Goal: Check status: Check status

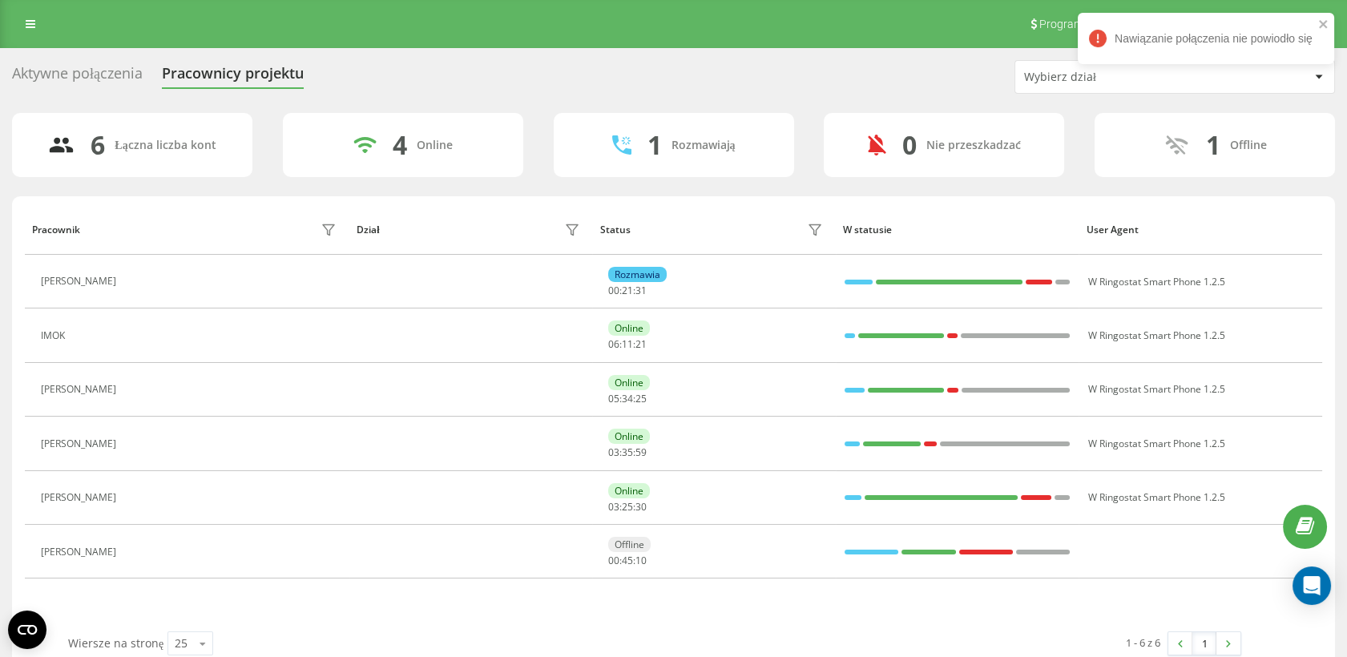
click at [793, 9] on div "Program poleceń Ustawienia profilu Wyloguj się" at bounding box center [673, 24] width 1347 height 48
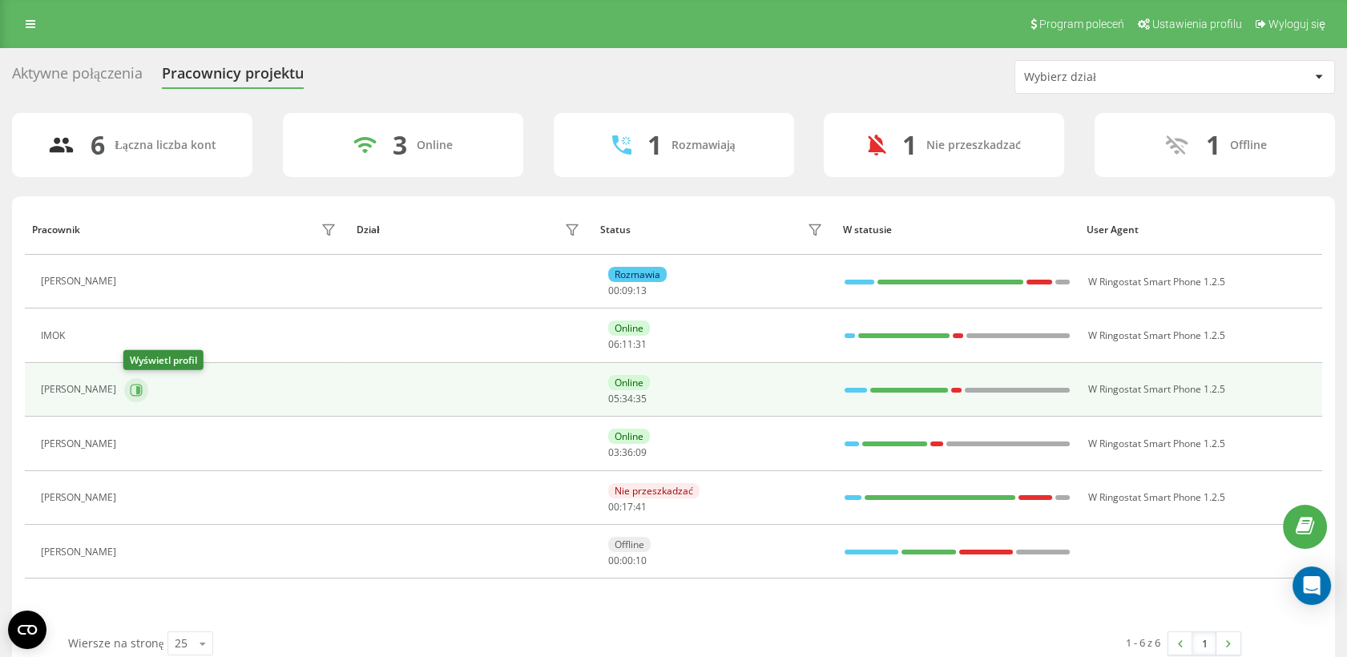
click at [143, 382] on button at bounding box center [136, 390] width 24 height 24
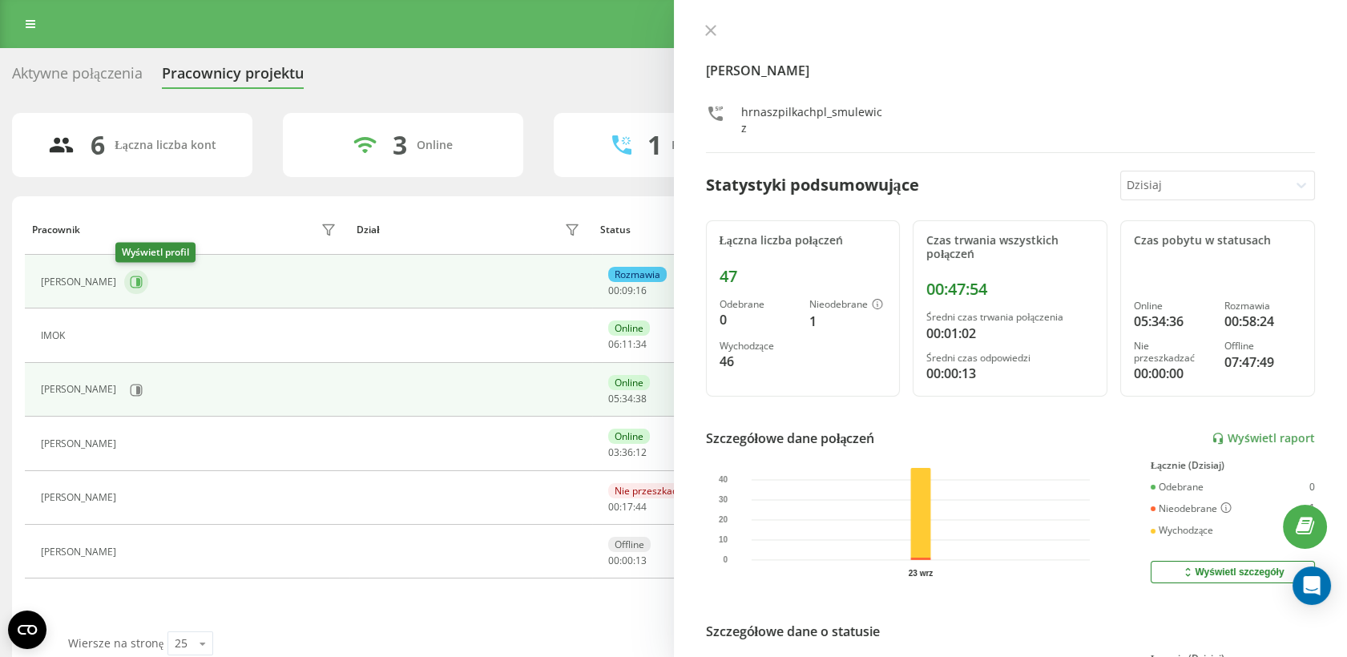
click at [136, 278] on icon at bounding box center [138, 282] width 4 height 8
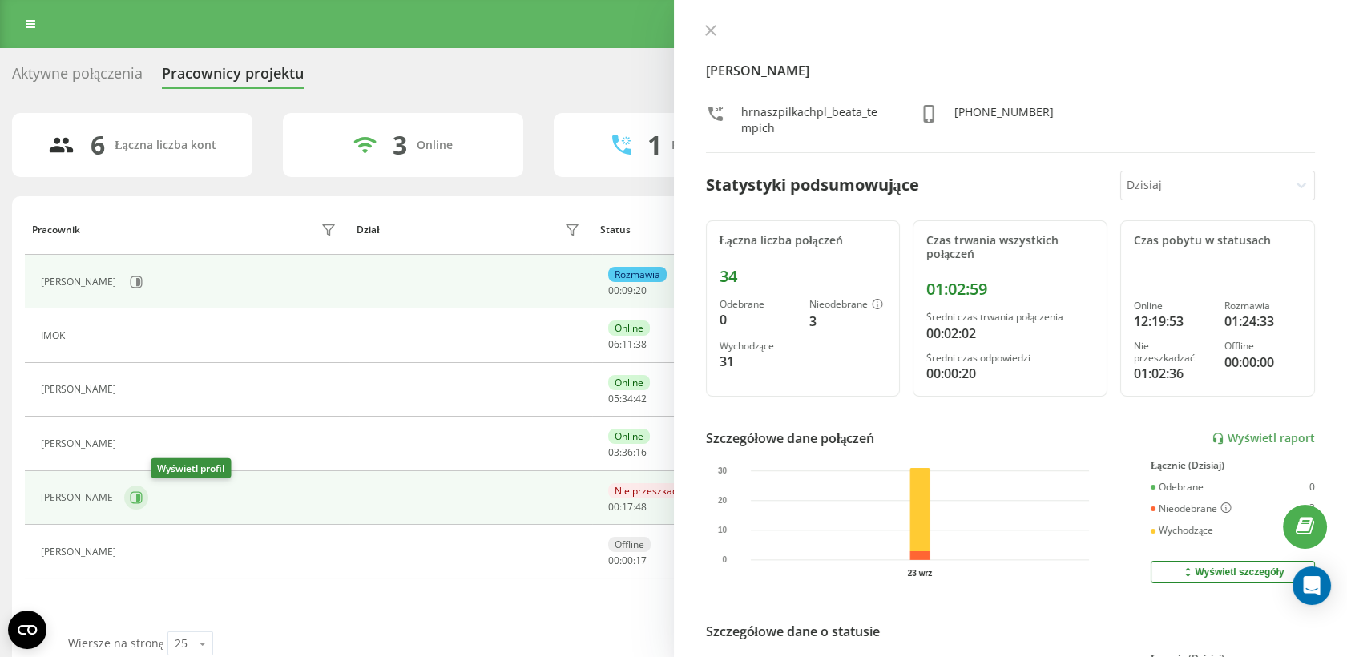
click at [140, 498] on icon at bounding box center [138, 498] width 4 height 8
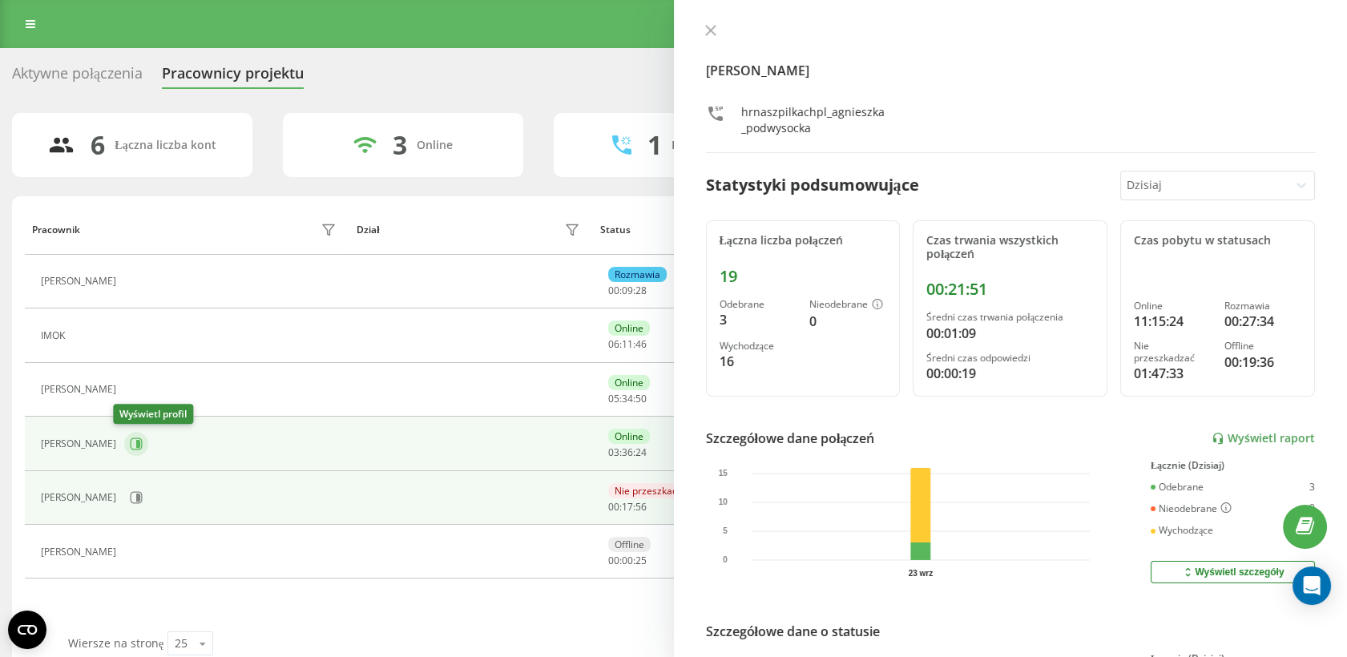
click at [124, 451] on button at bounding box center [136, 444] width 24 height 24
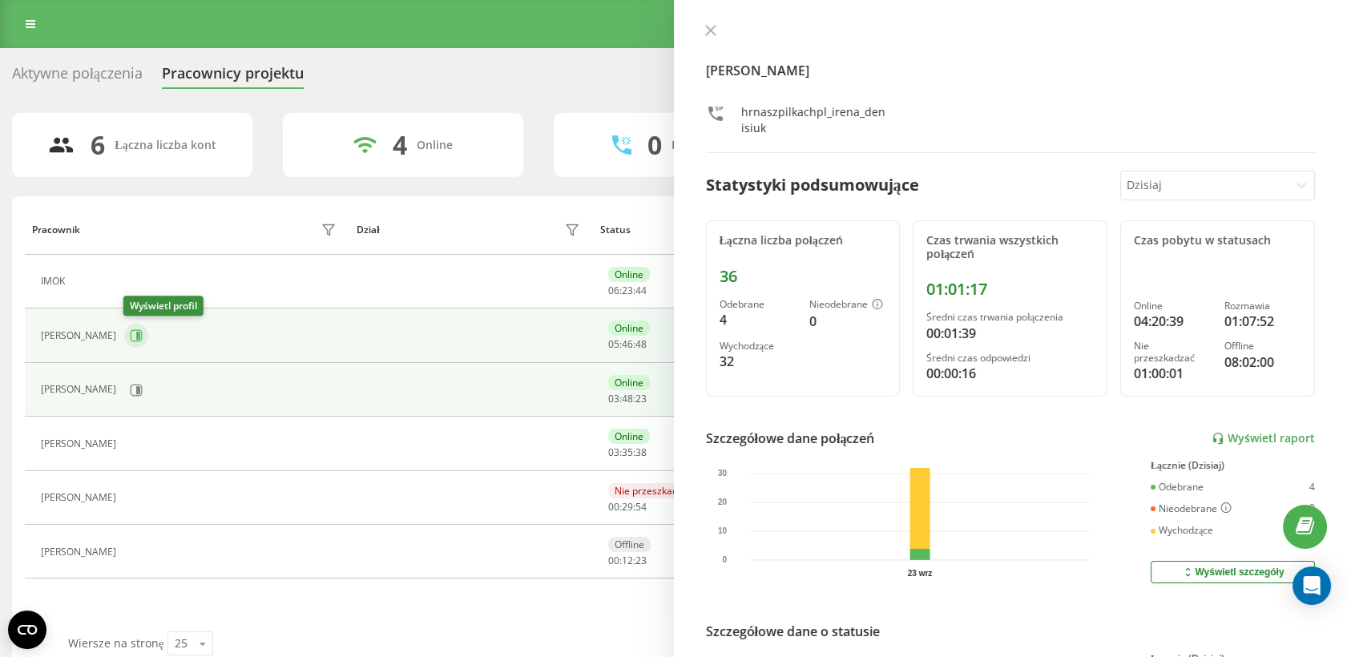
click at [143, 337] on button at bounding box center [136, 336] width 24 height 24
click at [130, 384] on icon at bounding box center [136, 390] width 13 height 13
